Goal: Task Accomplishment & Management: Complete application form

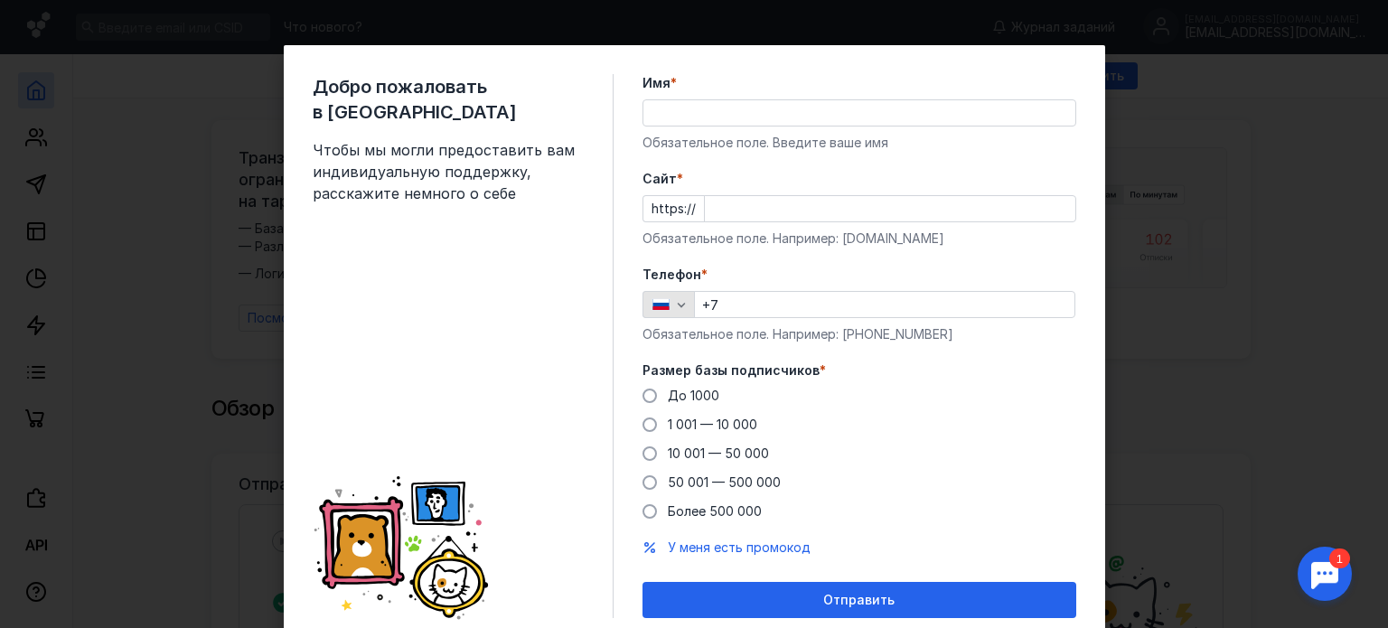
click at [675, 313] on div "button" at bounding box center [681, 304] width 18 height 18
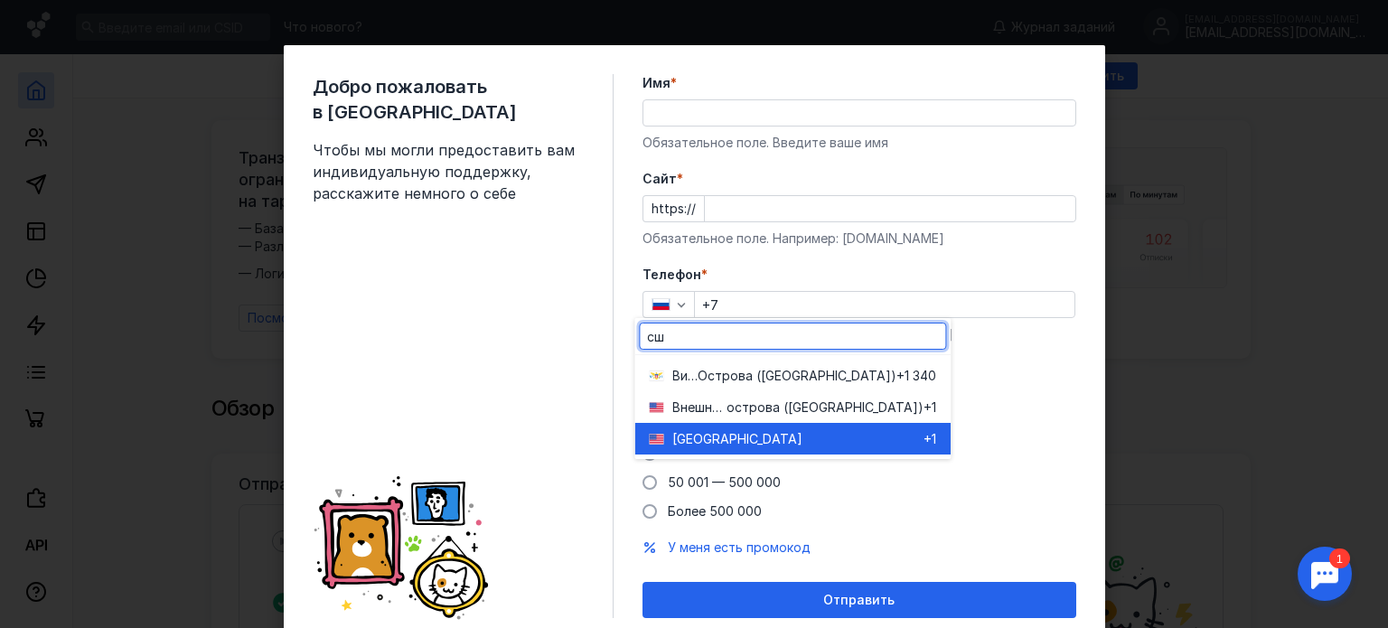
type input "сш"
click at [795, 430] on div "[GEOGRAPHIC_DATA]" at bounding box center [797, 439] width 251 height 18
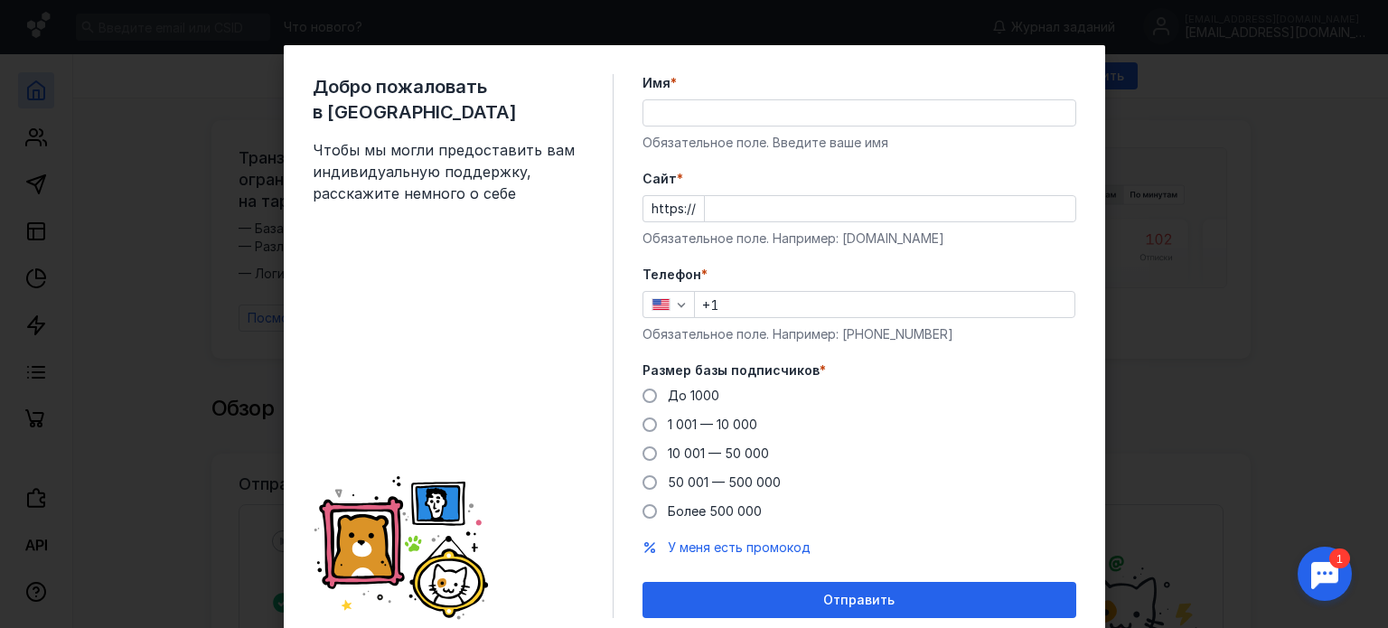
click at [781, 305] on input "+1" at bounding box center [884, 304] width 379 height 25
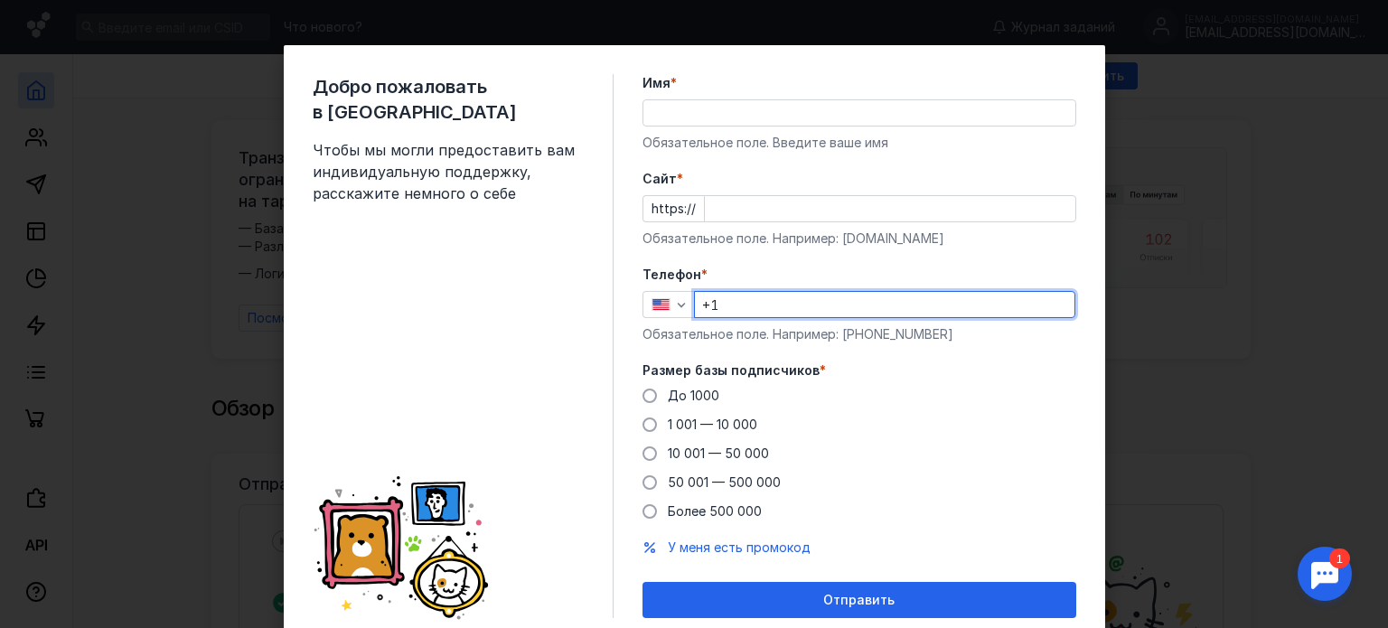
click at [775, 312] on input "+1" at bounding box center [884, 304] width 379 height 25
click at [764, 305] on input "+1" at bounding box center [884, 304] width 379 height 25
paste input "[PHONE_NUMBER]"
type input "[PHONE_NUMBER]"
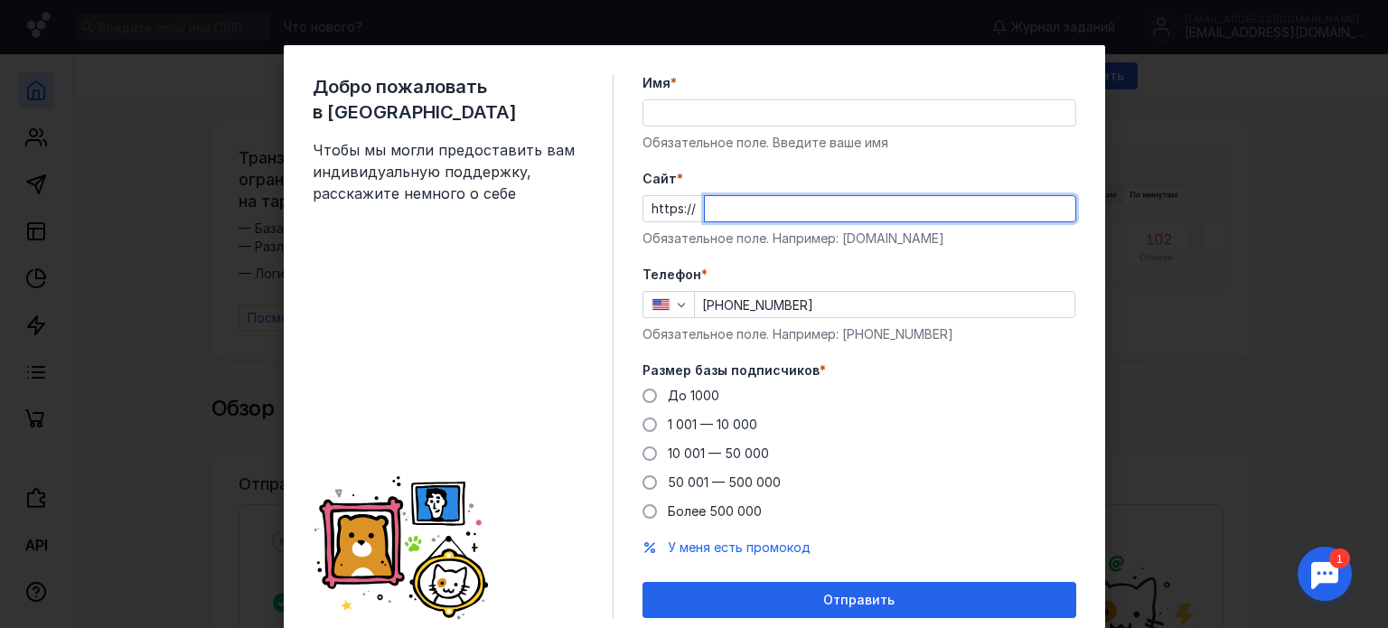
click at [737, 216] on input "Cайт *" at bounding box center [890, 208] width 370 height 25
type input "[DOMAIN_NAME]"
click at [806, 82] on label "Имя *" at bounding box center [859, 83] width 434 height 18
click at [806, 100] on input "Имя *" at bounding box center [859, 112] width 432 height 25
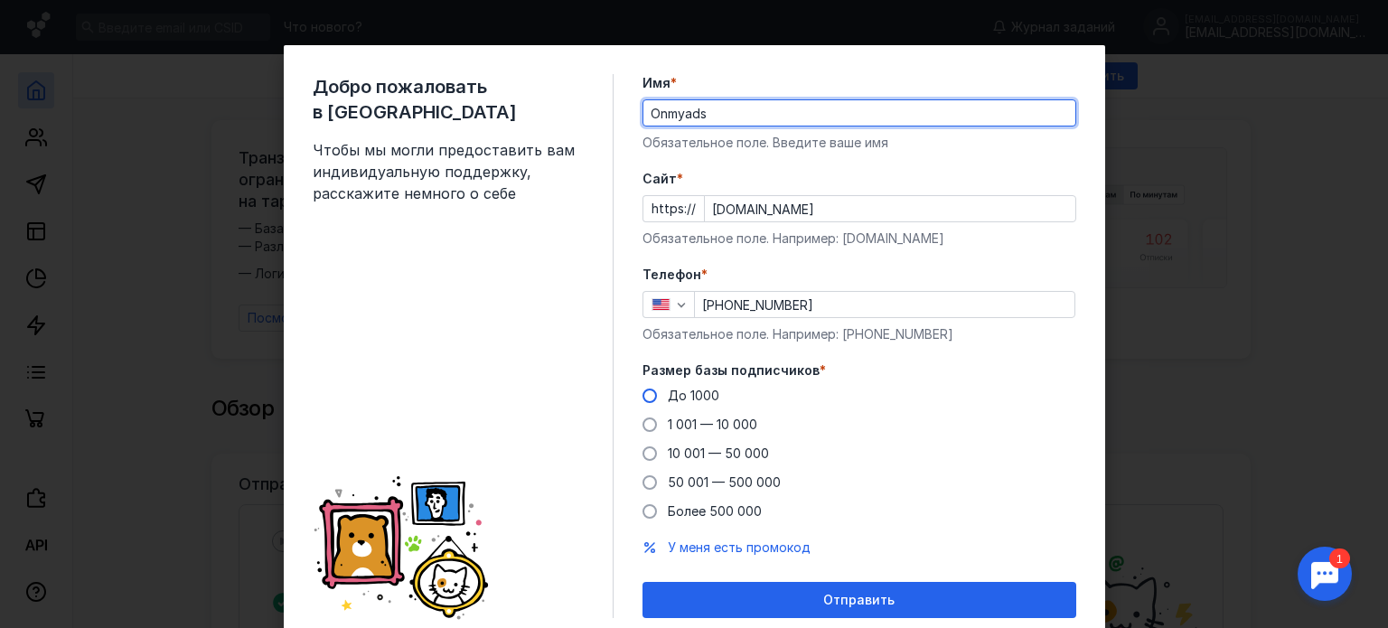
type input "Onmyads"
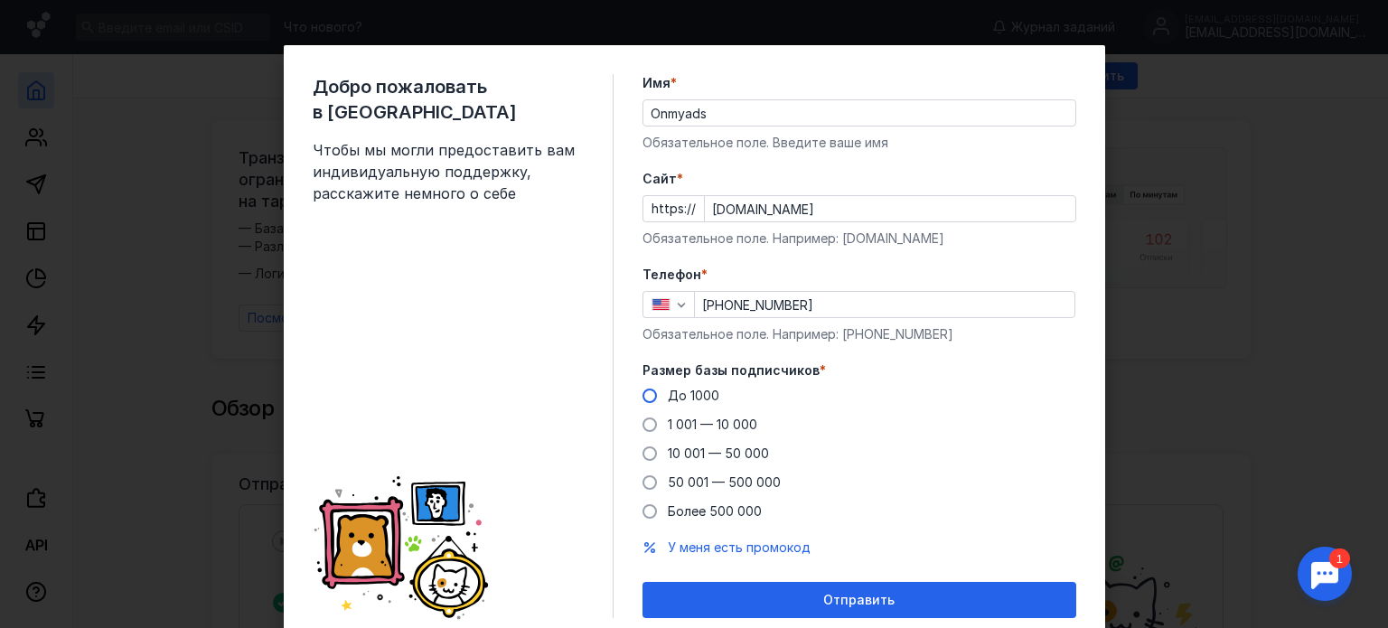
click at [642, 400] on span at bounding box center [649, 395] width 14 height 14
click at [0, 0] on input "До 1000" at bounding box center [0, 0] width 0 height 0
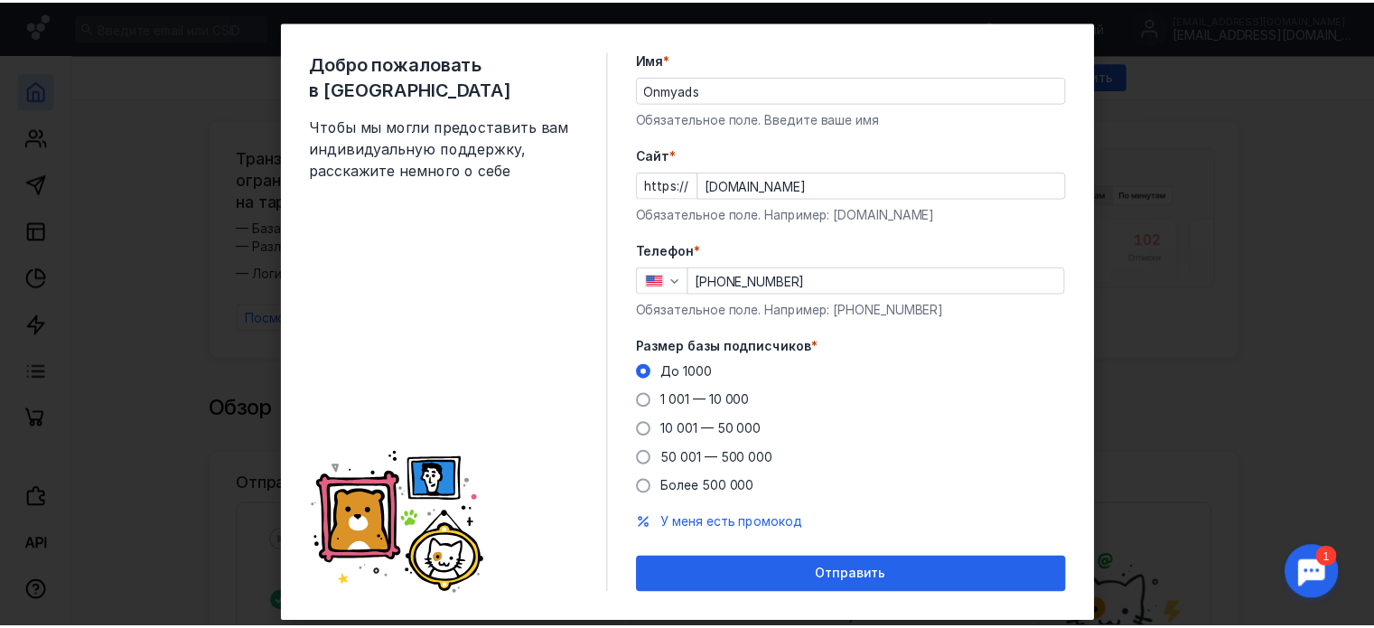
scroll to position [64, 0]
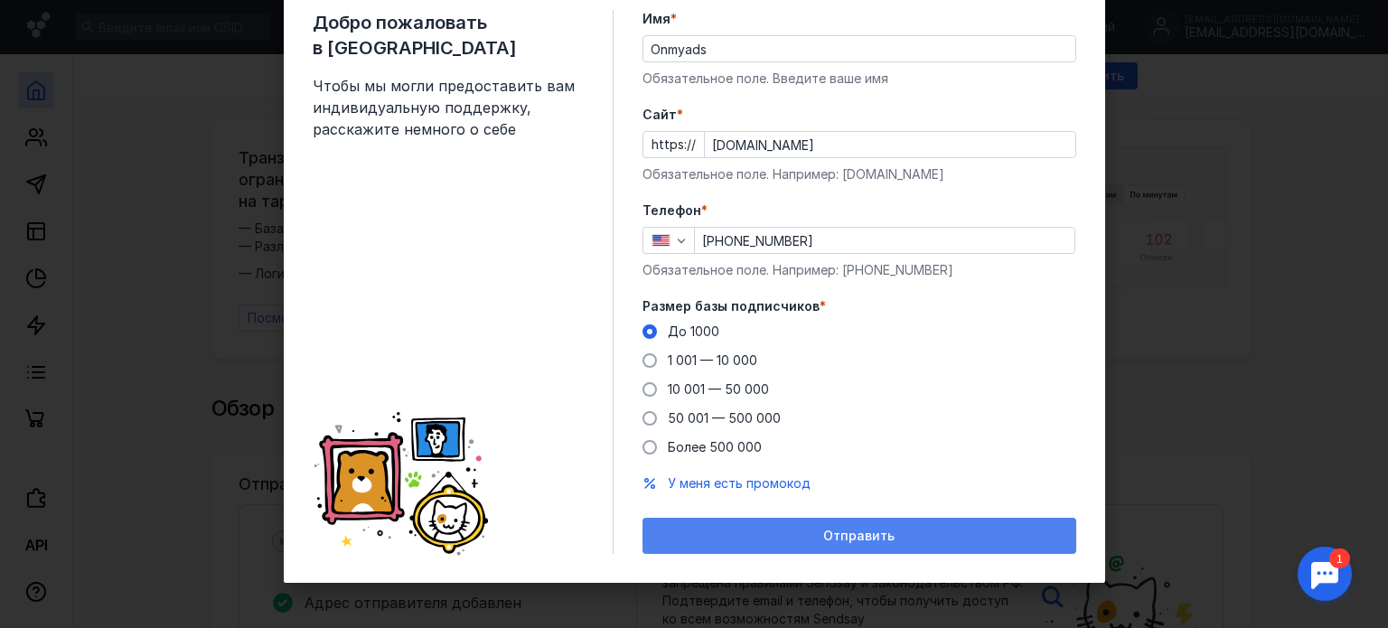
click at [817, 538] on div "Отправить" at bounding box center [859, 535] width 416 height 15
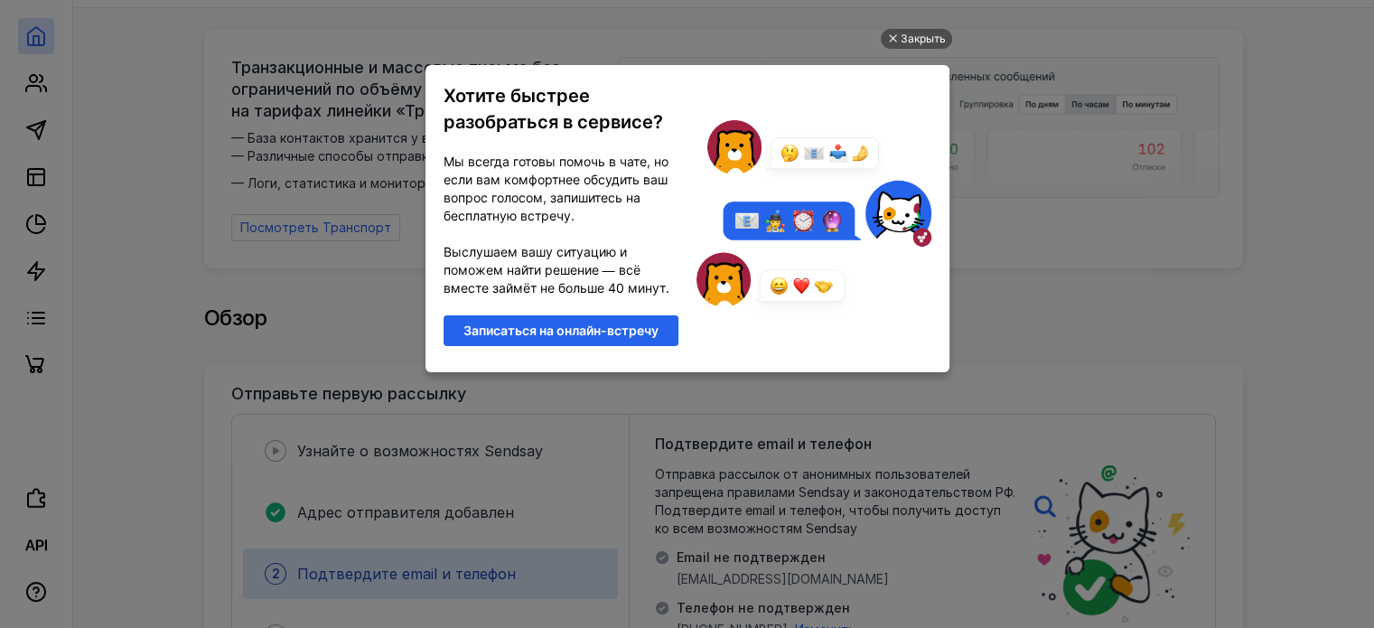
scroll to position [0, 0]
click at [912, 42] on div "Закрыть" at bounding box center [923, 39] width 45 height 20
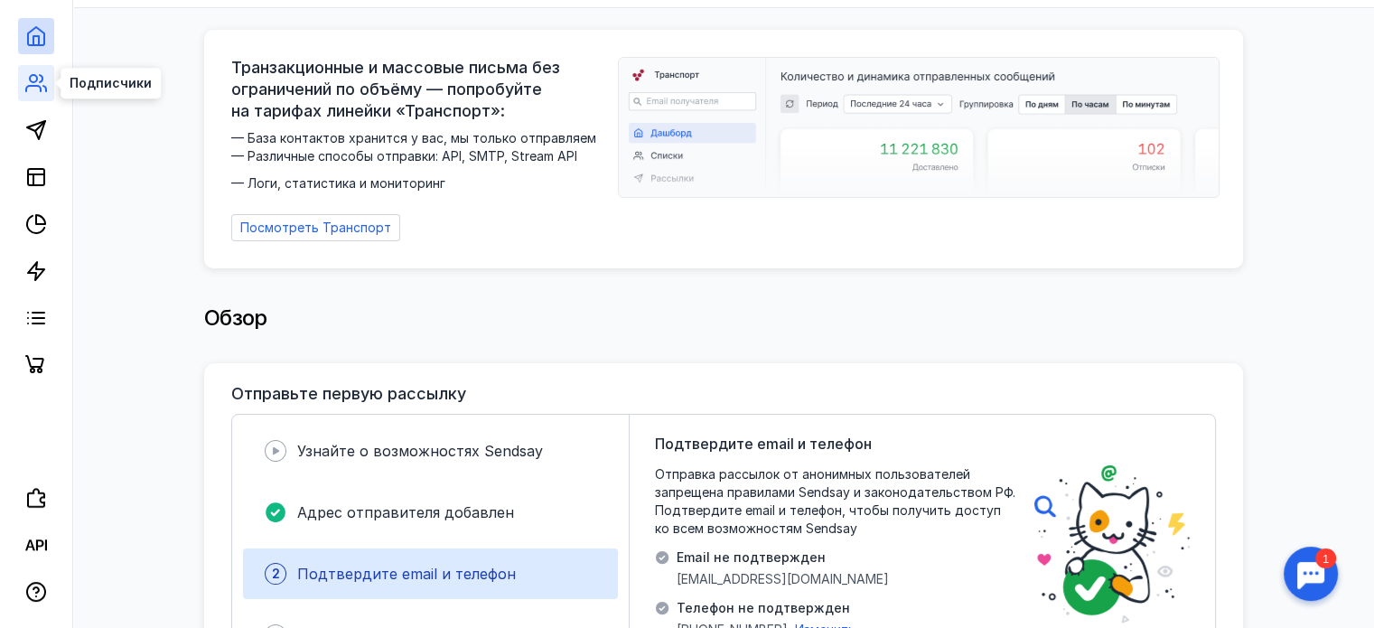
click at [32, 86] on icon at bounding box center [33, 88] width 14 height 5
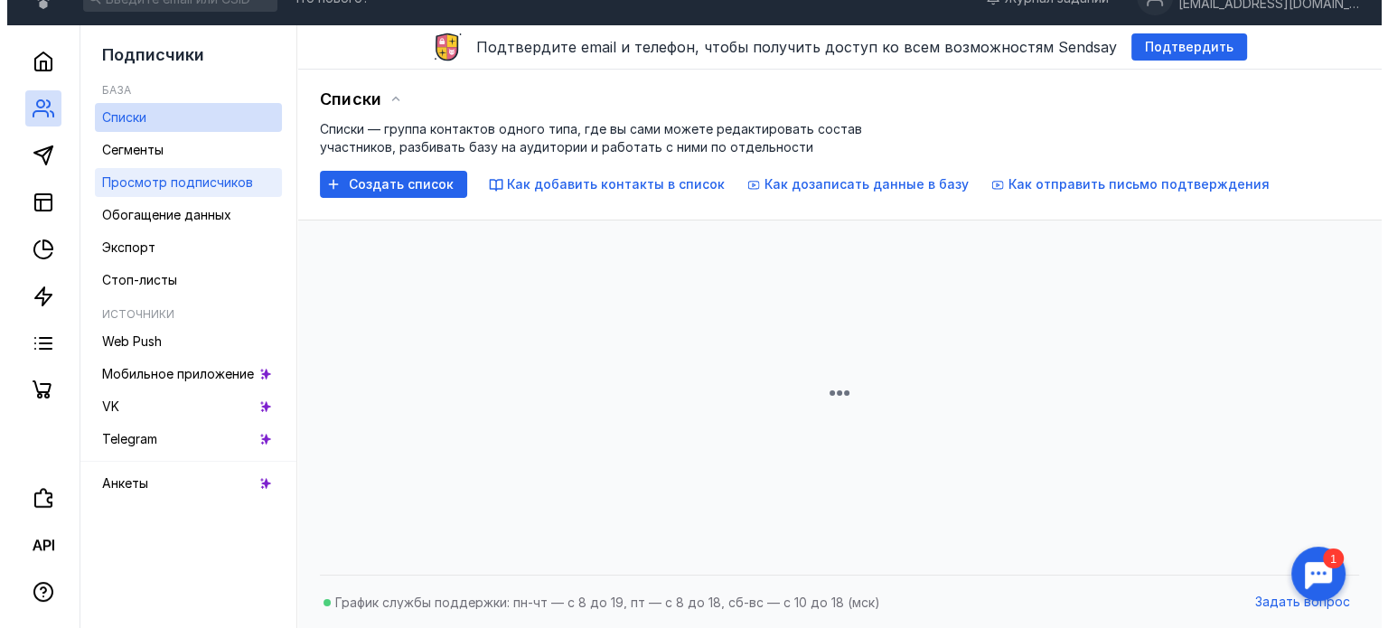
scroll to position [90, 0]
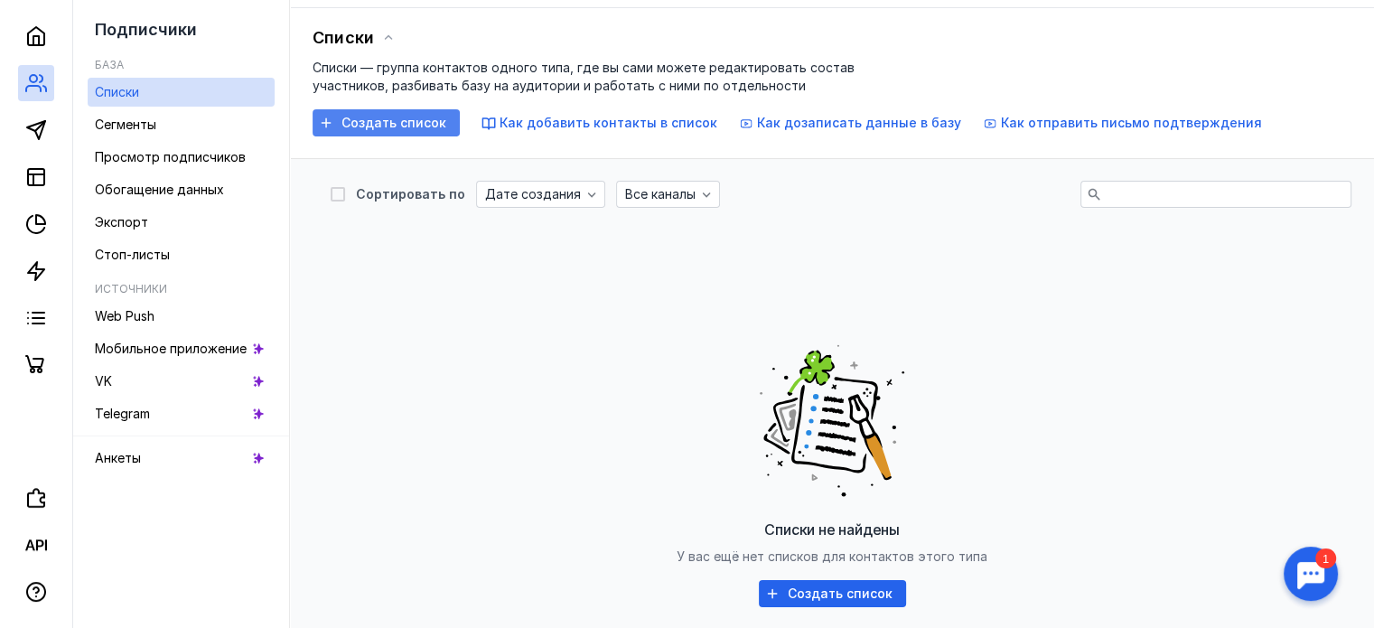
click at [416, 126] on span "Создать список" at bounding box center [393, 123] width 105 height 15
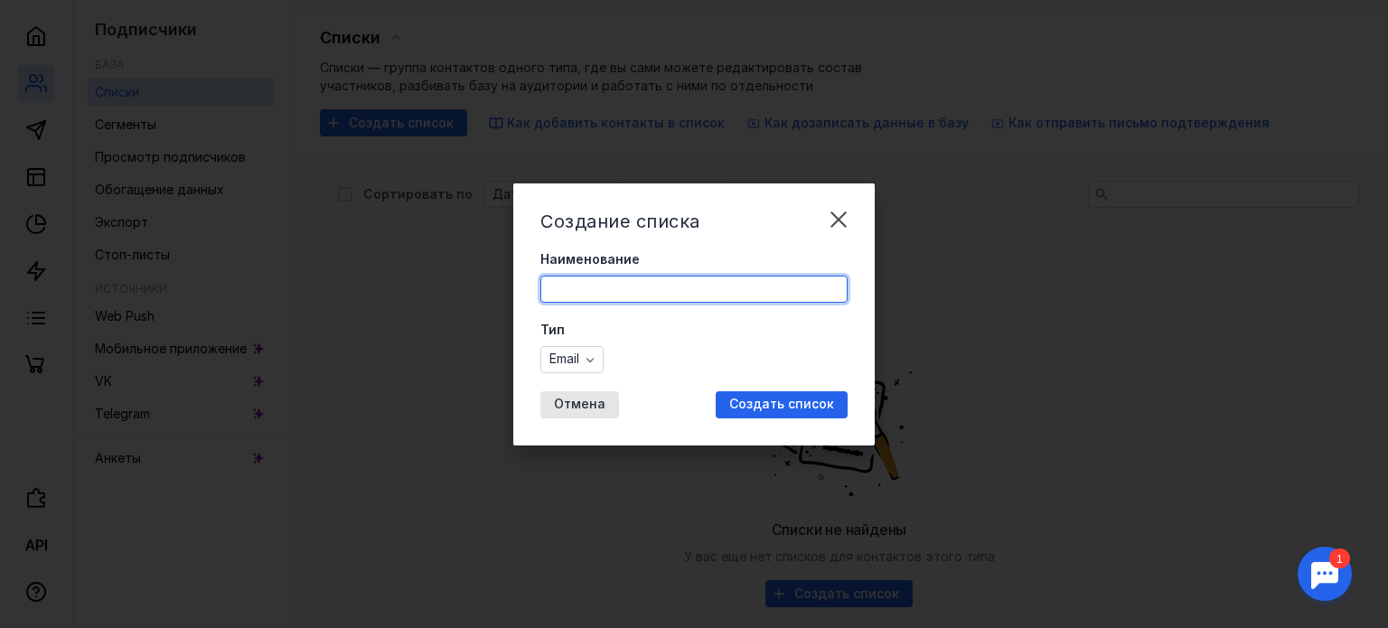
click at [632, 287] on input "Наименование" at bounding box center [693, 288] width 305 height 25
type input "База клиентов от Иона - [DATE]"
click at [770, 399] on span "Создать список" at bounding box center [781, 404] width 105 height 15
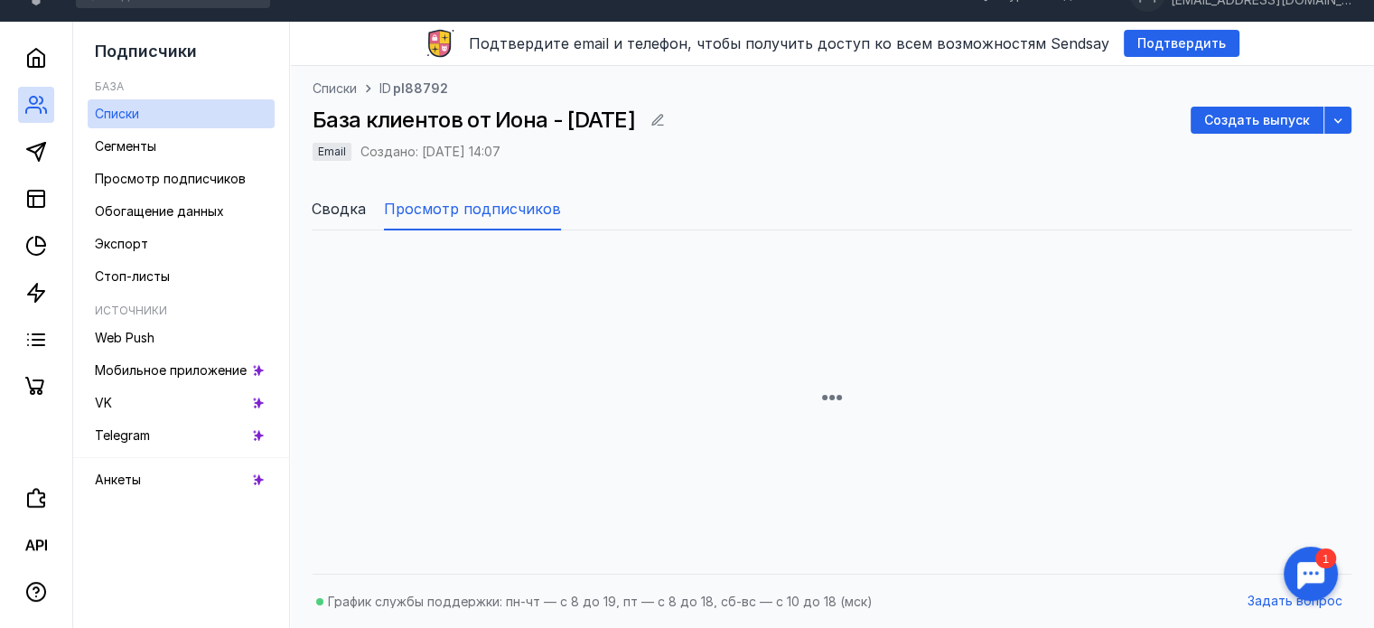
scroll to position [90, 0]
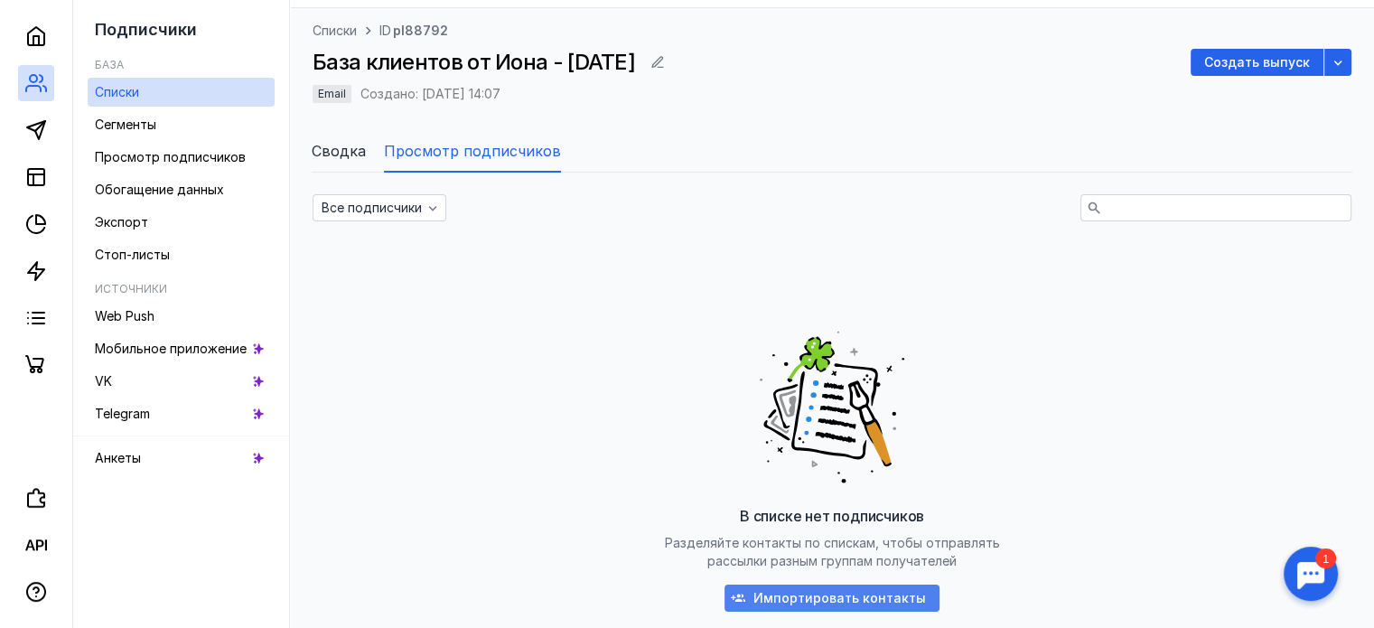
click at [835, 603] on span "Импортировать контакты" at bounding box center [839, 598] width 173 height 15
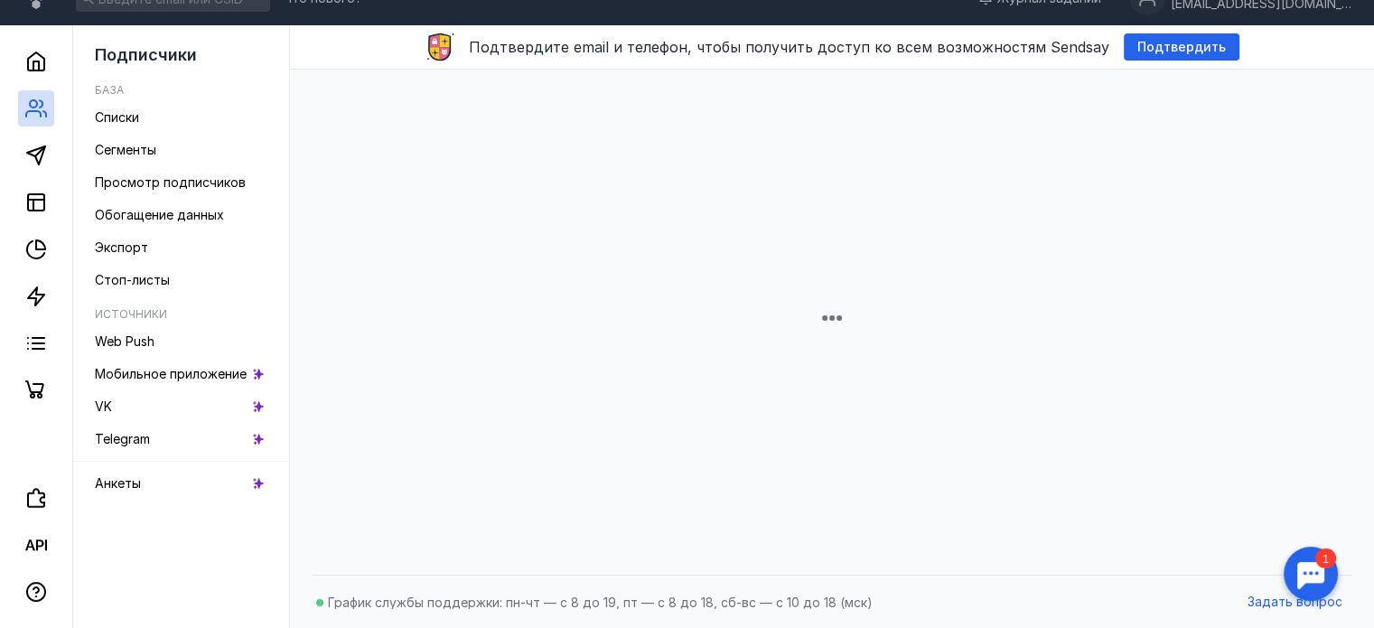
scroll to position [90, 0]
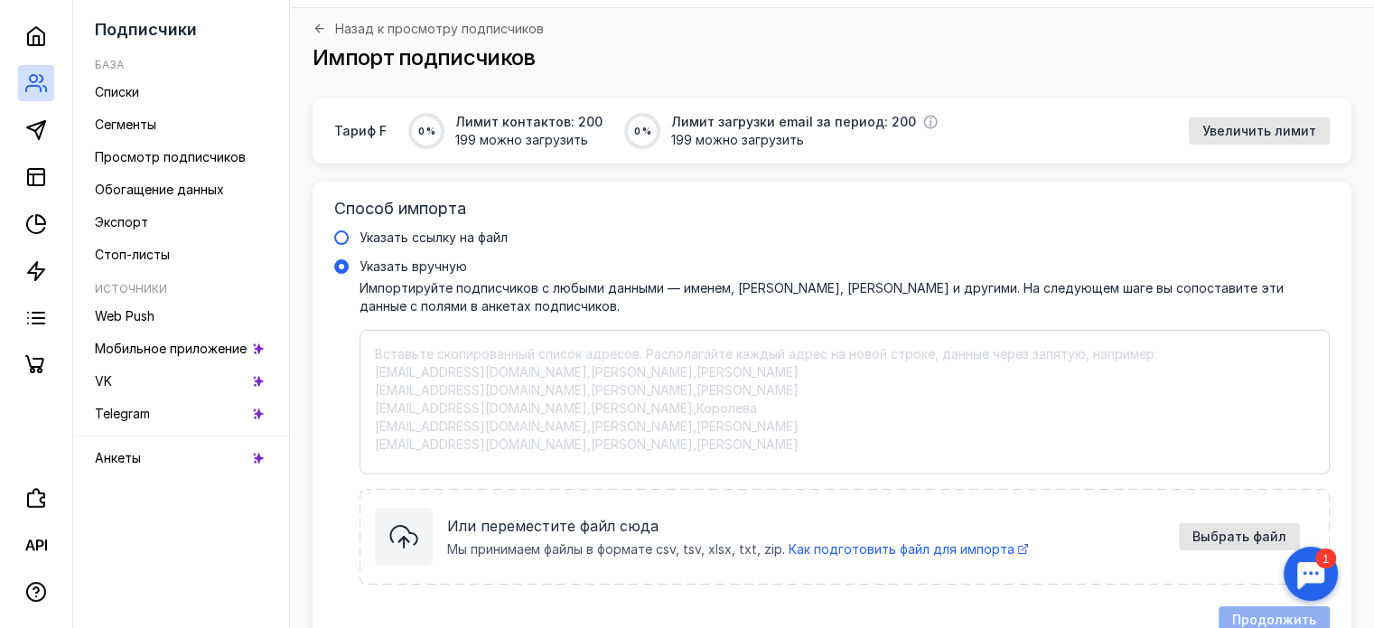
click at [444, 235] on span "Указать ссылку на файл" at bounding box center [434, 236] width 148 height 15
click at [0, 0] on input "Указать ссылку на файл" at bounding box center [0, 0] width 0 height 0
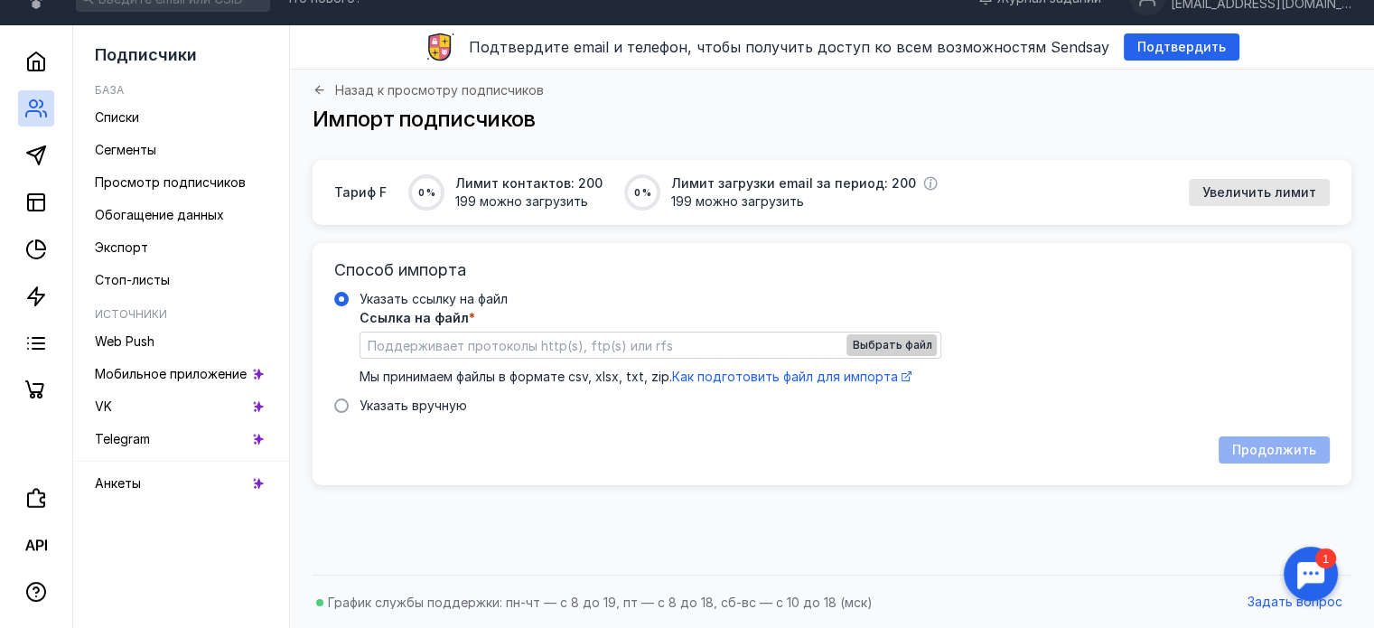
click at [911, 343] on span "Выбрать файл" at bounding box center [891, 345] width 79 height 13
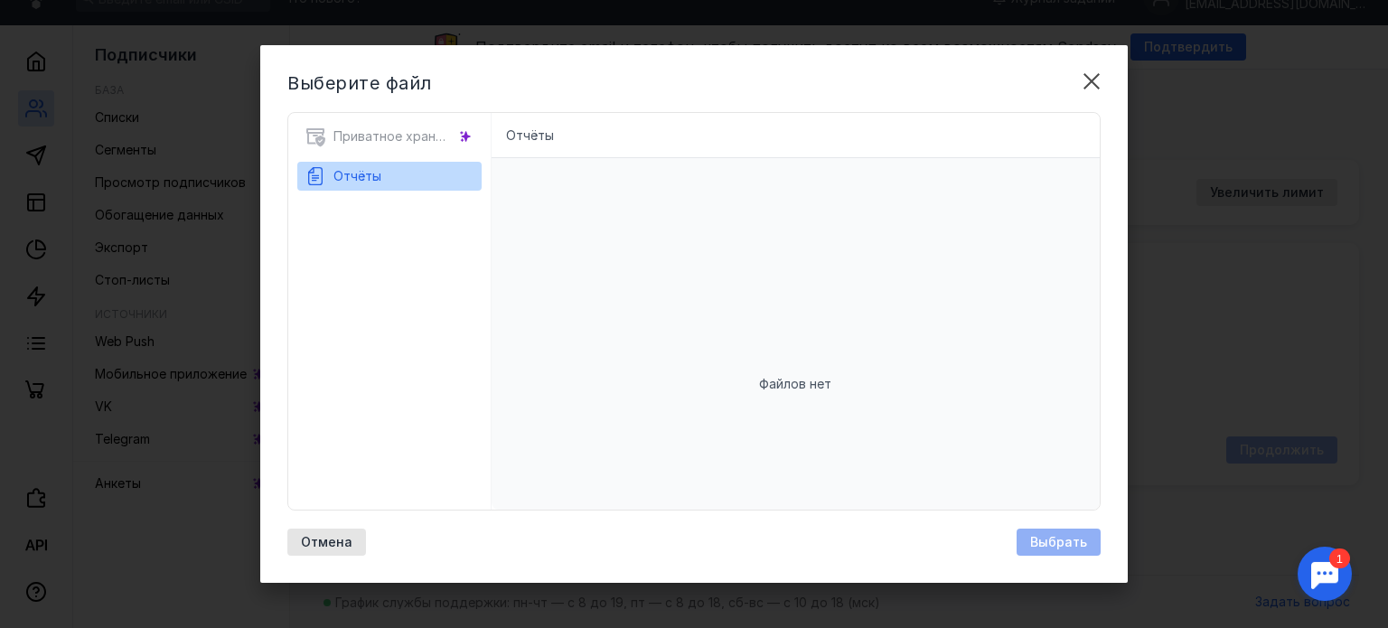
click at [775, 360] on div "Файлов нет" at bounding box center [795, 384] width 609 height 452
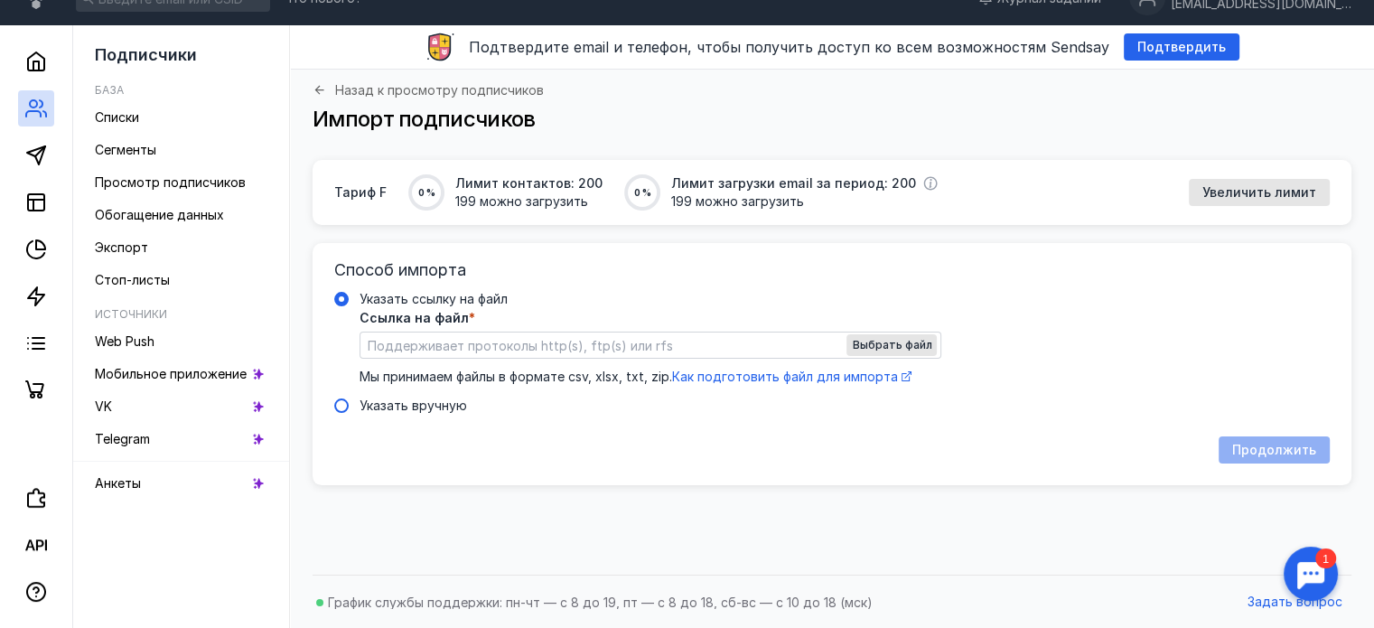
click at [434, 409] on span "Указать вручную" at bounding box center [414, 404] width 108 height 15
click at [0, 0] on input "Указать вручную" at bounding box center [0, 0] width 0 height 0
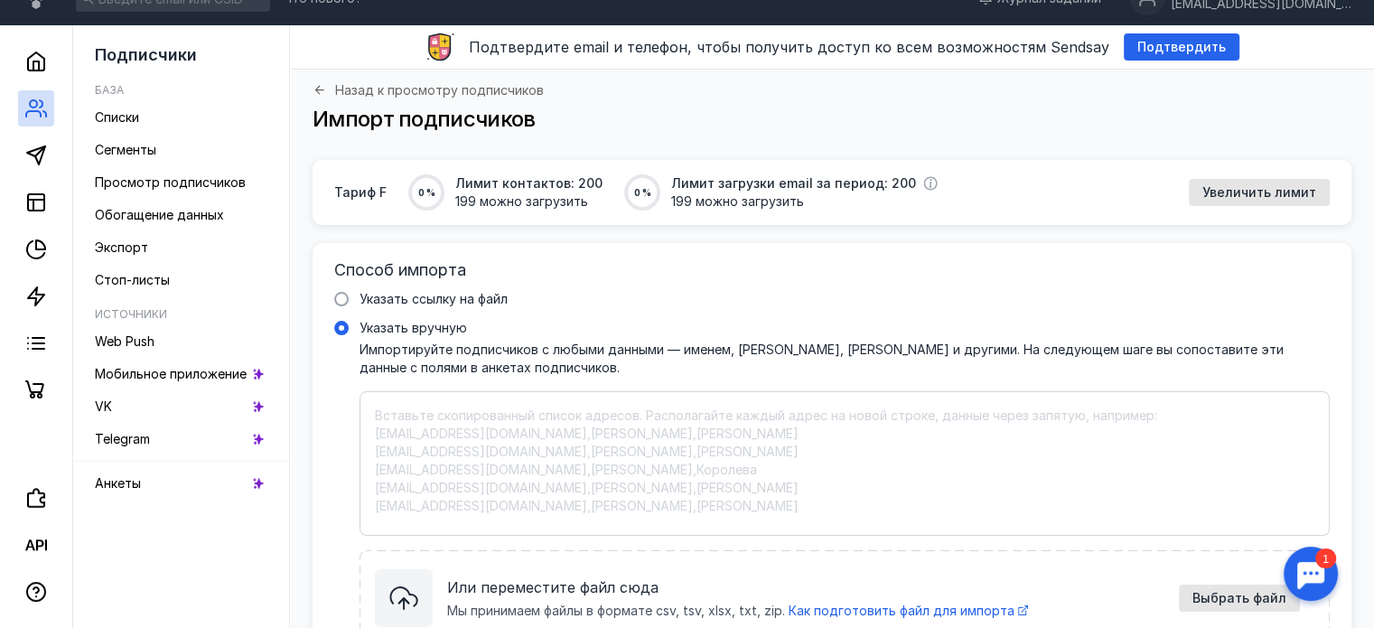
click at [451, 426] on textarea "Указать вручную Импортируйте подписчиков с любыми данными — именем, [PERSON_NAM…" at bounding box center [845, 464] width 940 height 114
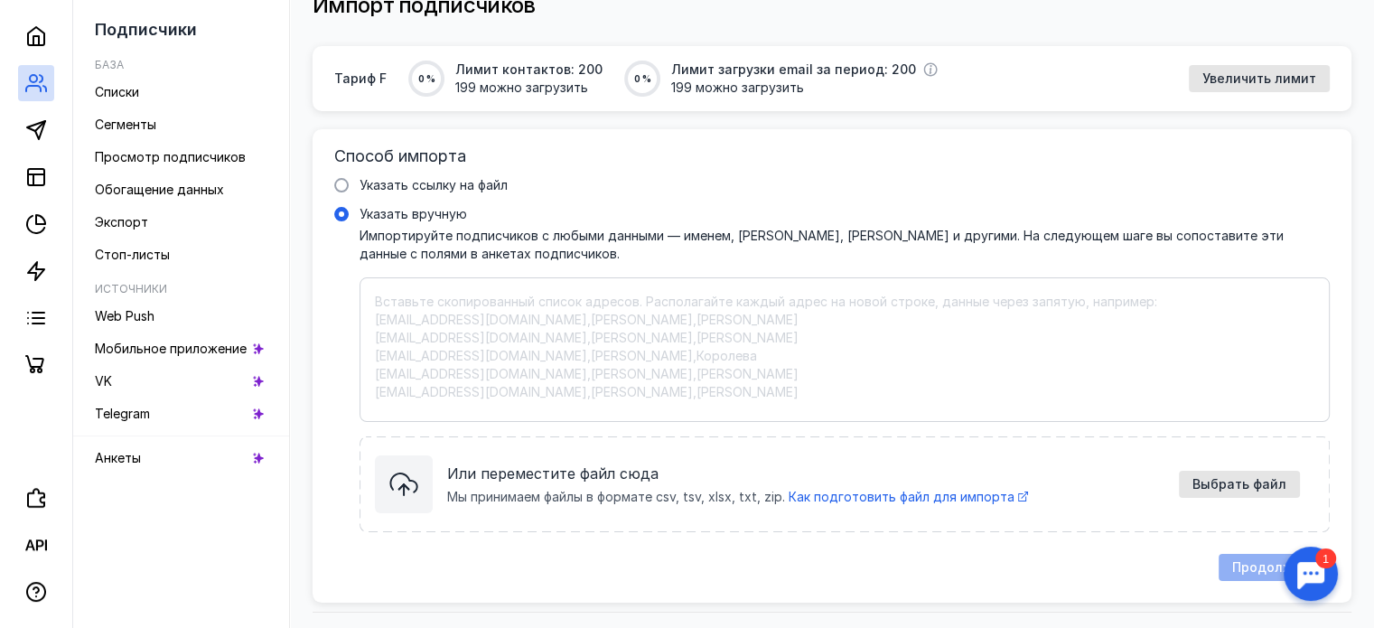
scroll to position [181, 0]
